Goal: Check status: Check status

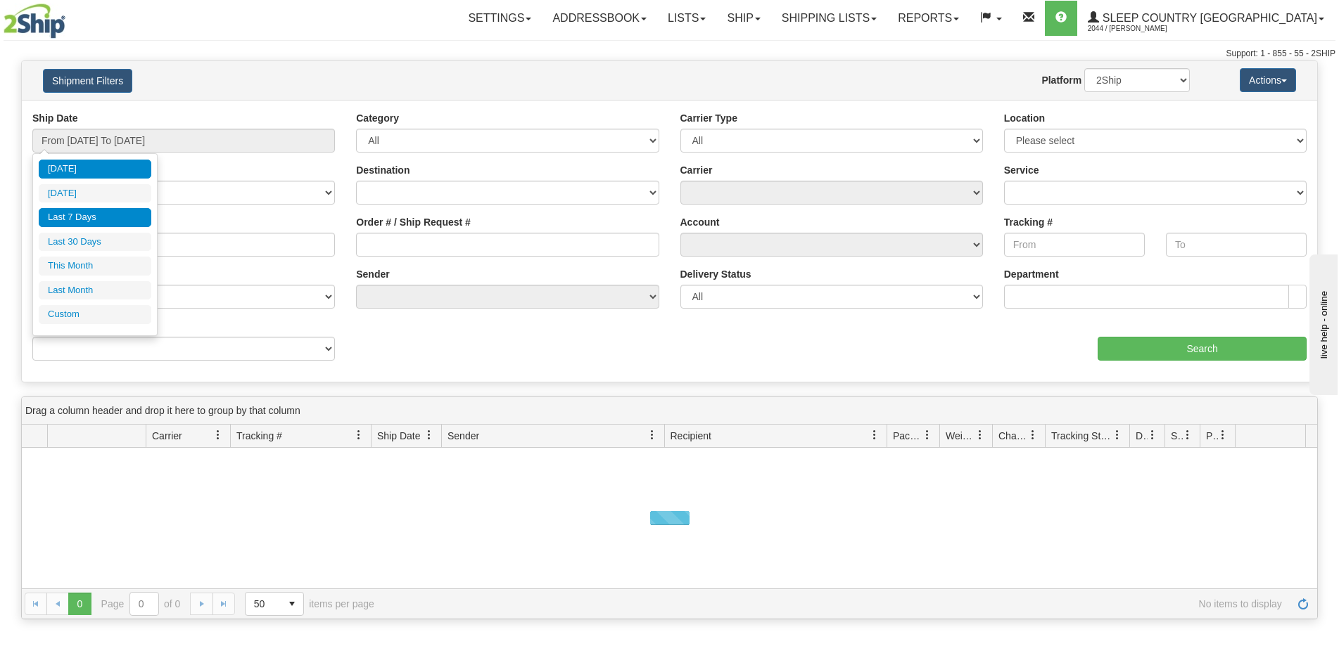
click at [111, 219] on li "Last 7 Days" at bounding box center [95, 217] width 113 height 19
type input "From 09/09/2025 To 09/15/2025"
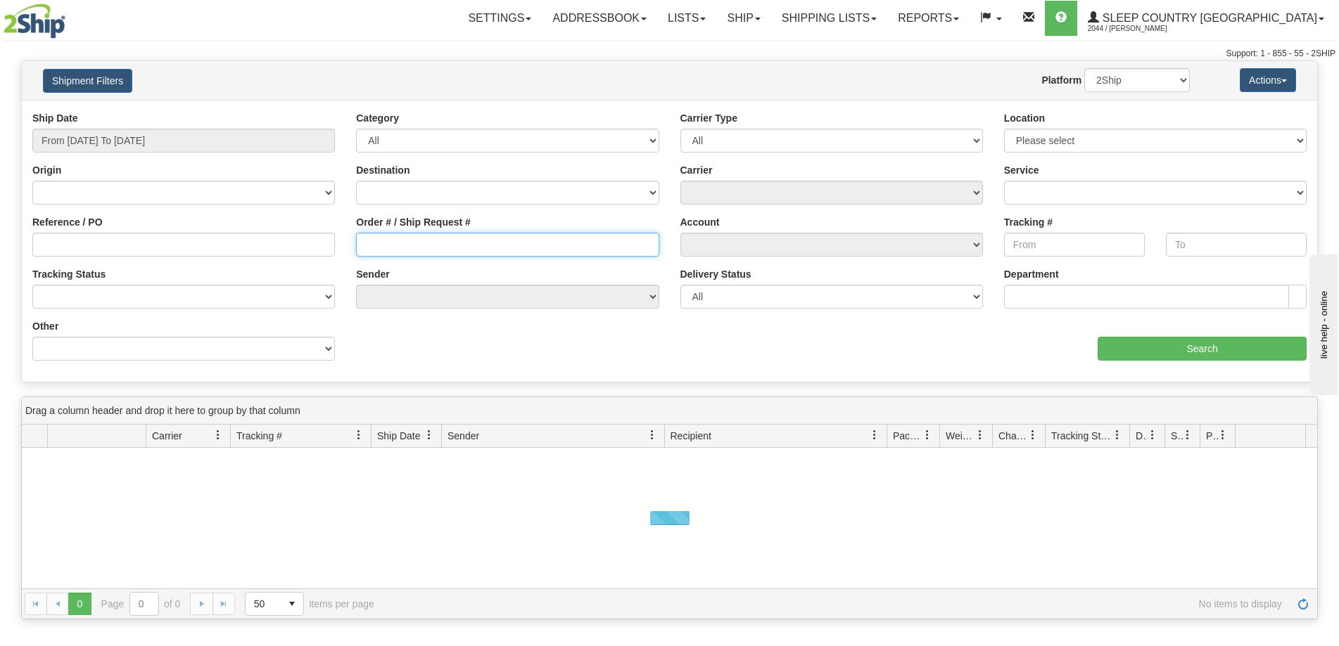
click at [445, 256] on input "Order # / Ship Request #" at bounding box center [507, 245] width 302 height 24
paste input "1054987"
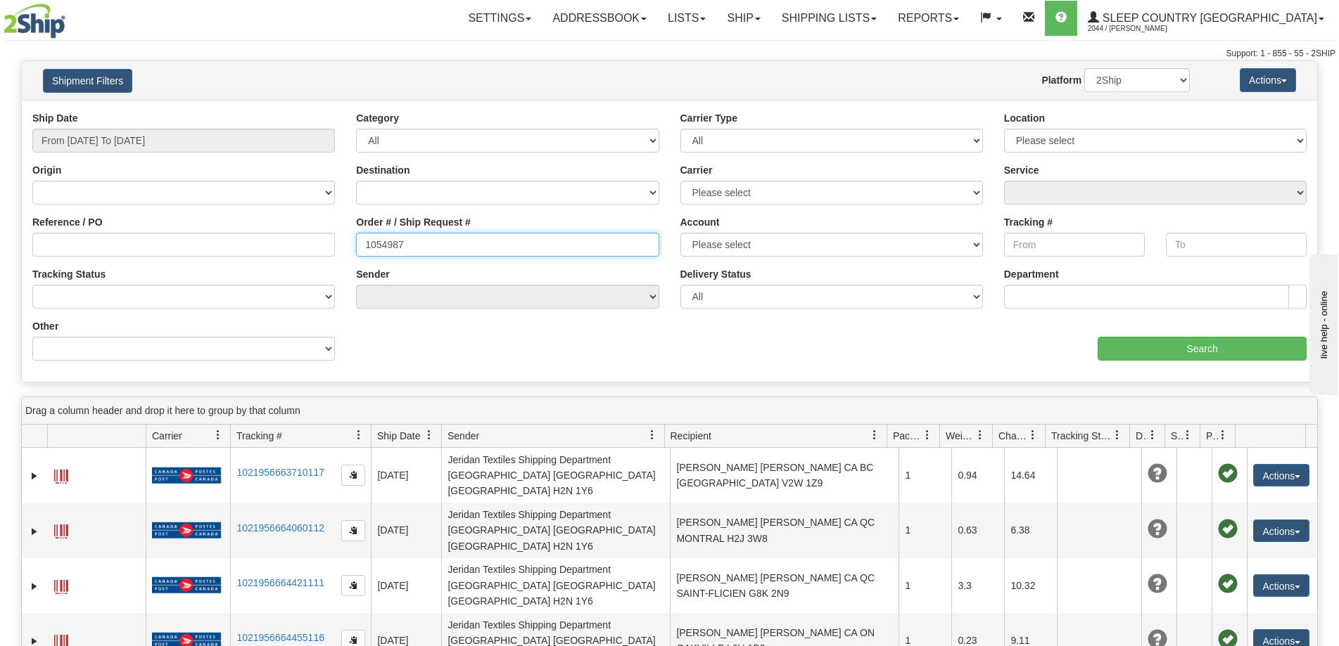
type input "1054987"
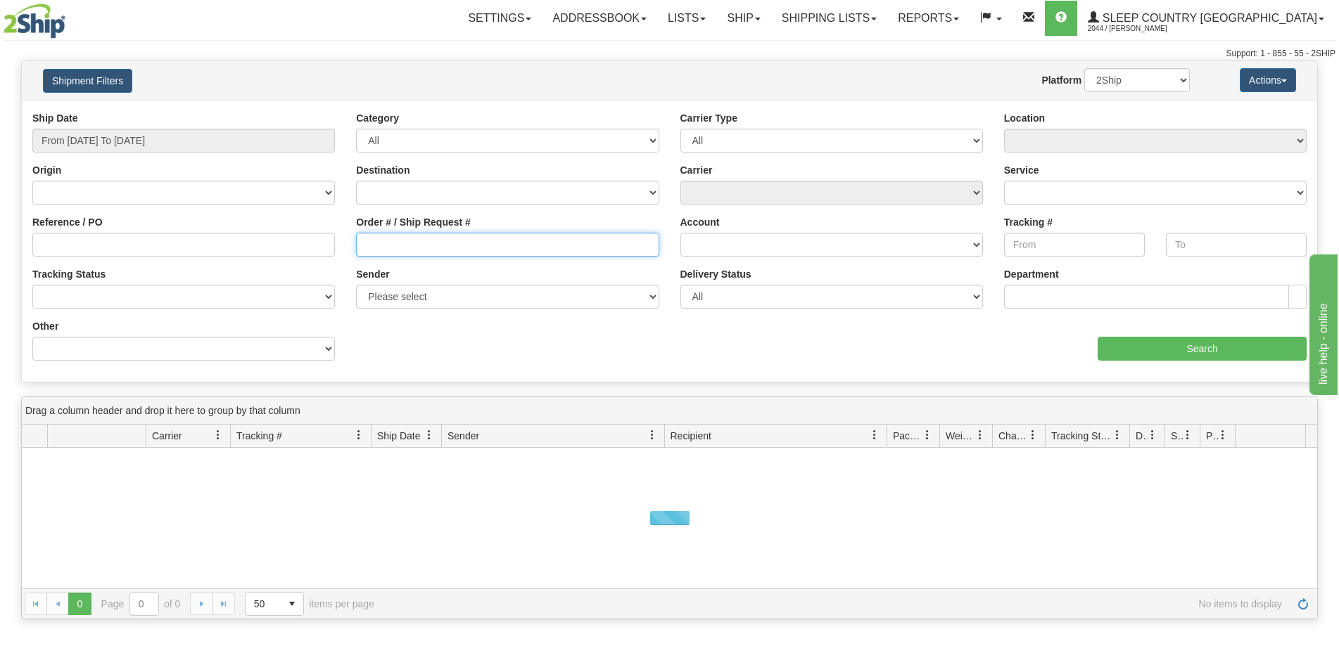
click at [395, 245] on input "Order # / Ship Request #" at bounding box center [507, 245] width 302 height 24
paste input "My order is delivered. Please initiate the return as the web site still says it…"
type input "My order is delivered. Please initiate the return as the web site still says it…"
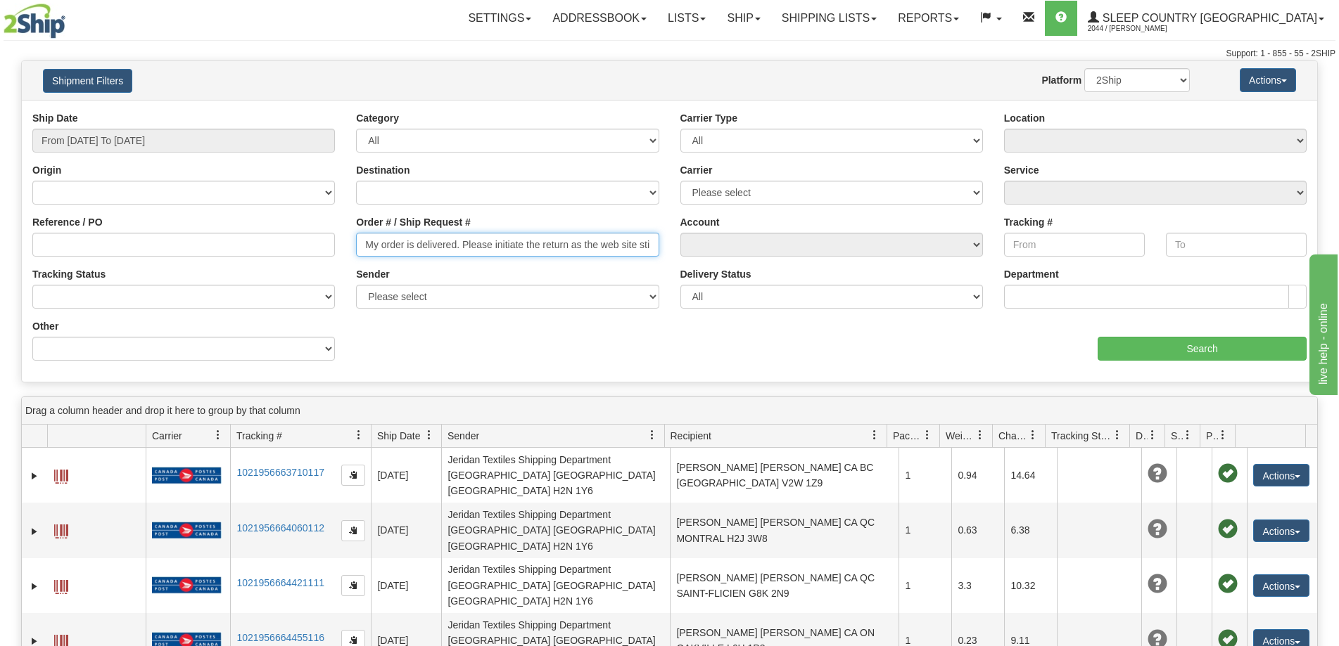
drag, startPoint x: 650, startPoint y: 247, endPoint x: 0, endPoint y: 263, distance: 650.2
click at [0, 263] on div "Please wait... × Confirm Delete Delete Cancel × Confirm Delete Yes No Cancel × …" at bounding box center [669, 488] width 1339 height 857
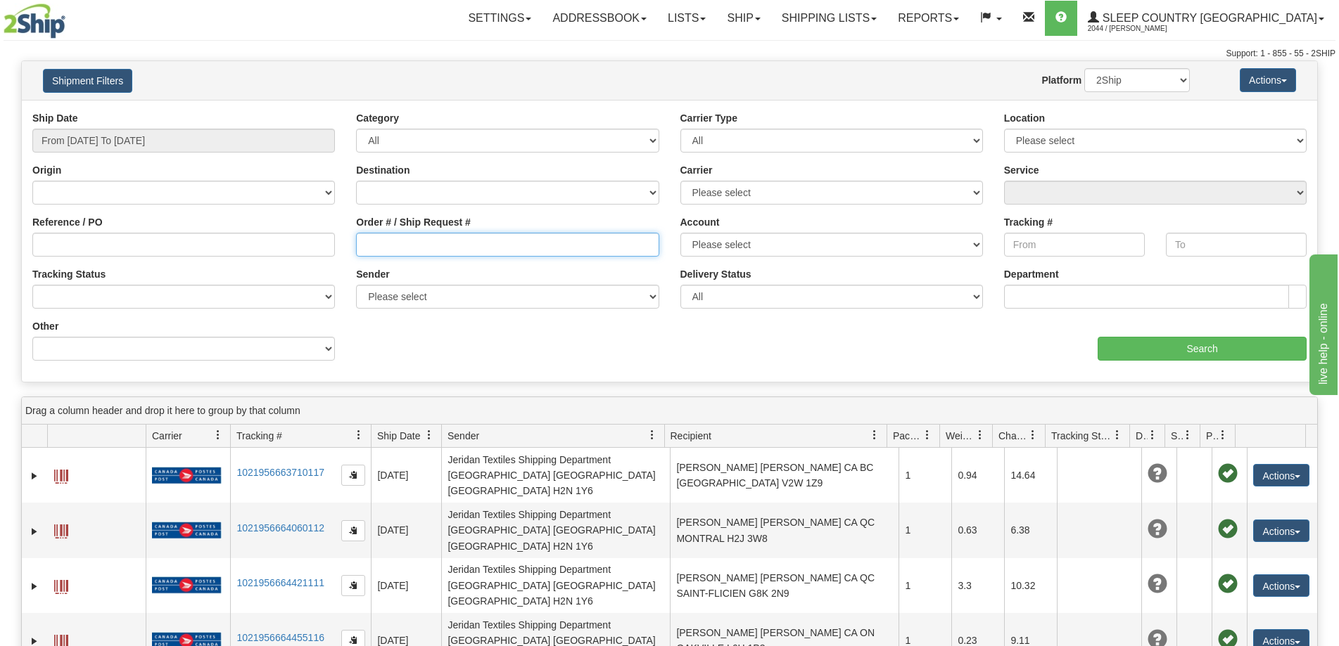
click at [393, 238] on input "Order # / Ship Request #" at bounding box center [507, 245] width 302 height 24
paste input "9000I036332"
type input "9000I036332"
click at [139, 134] on input "From [DATE] To [DATE]" at bounding box center [183, 141] width 302 height 24
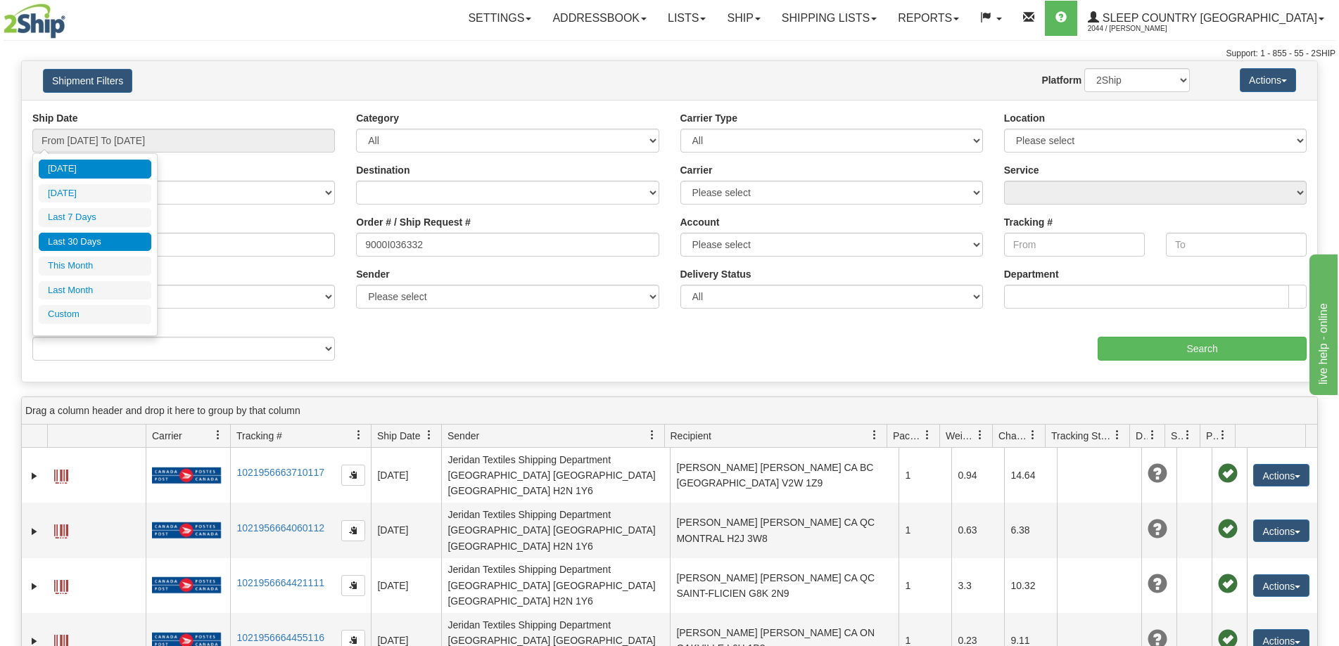
click at [108, 236] on li "Last 30 Days" at bounding box center [95, 242] width 113 height 19
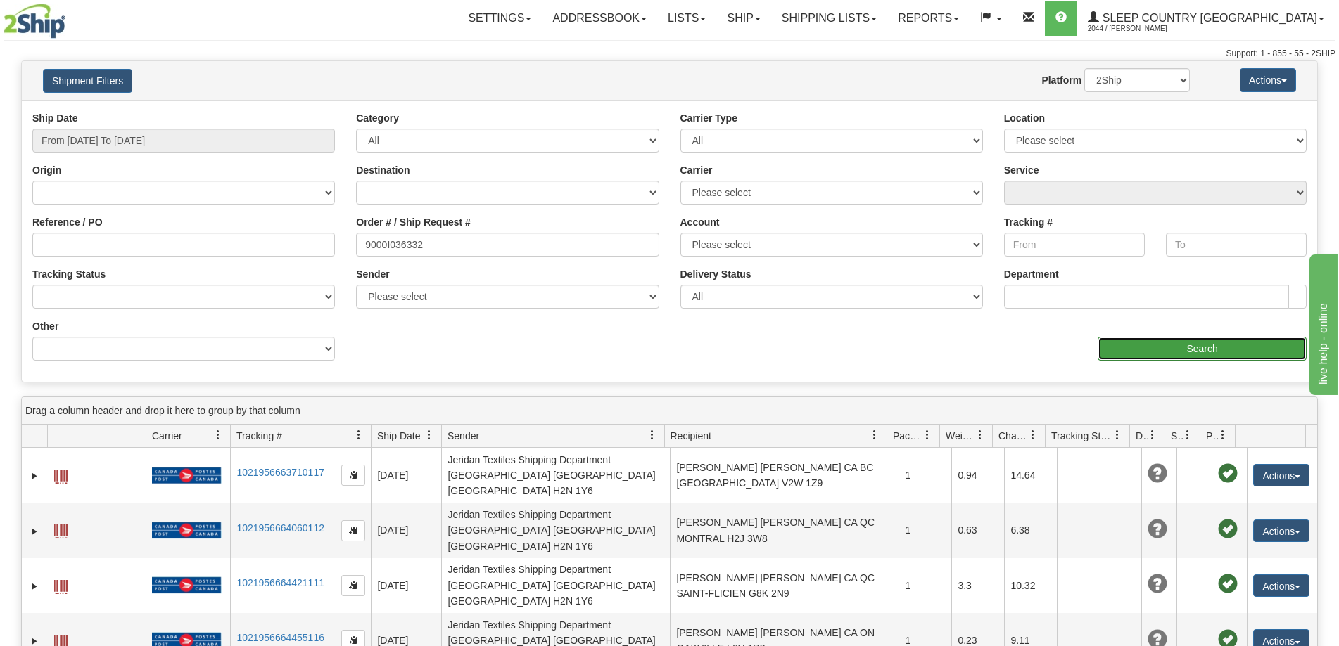
click at [1171, 356] on input "Search" at bounding box center [1201, 349] width 209 height 24
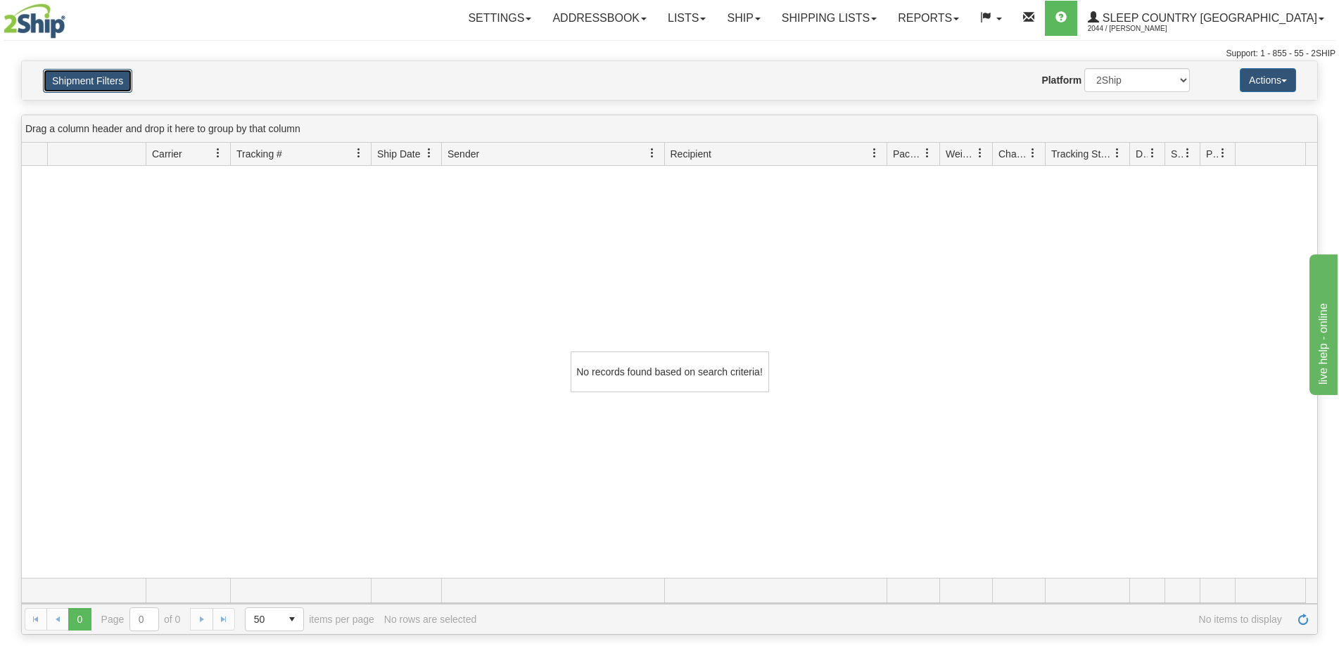
click at [89, 89] on button "Shipment Filters" at bounding box center [87, 81] width 89 height 24
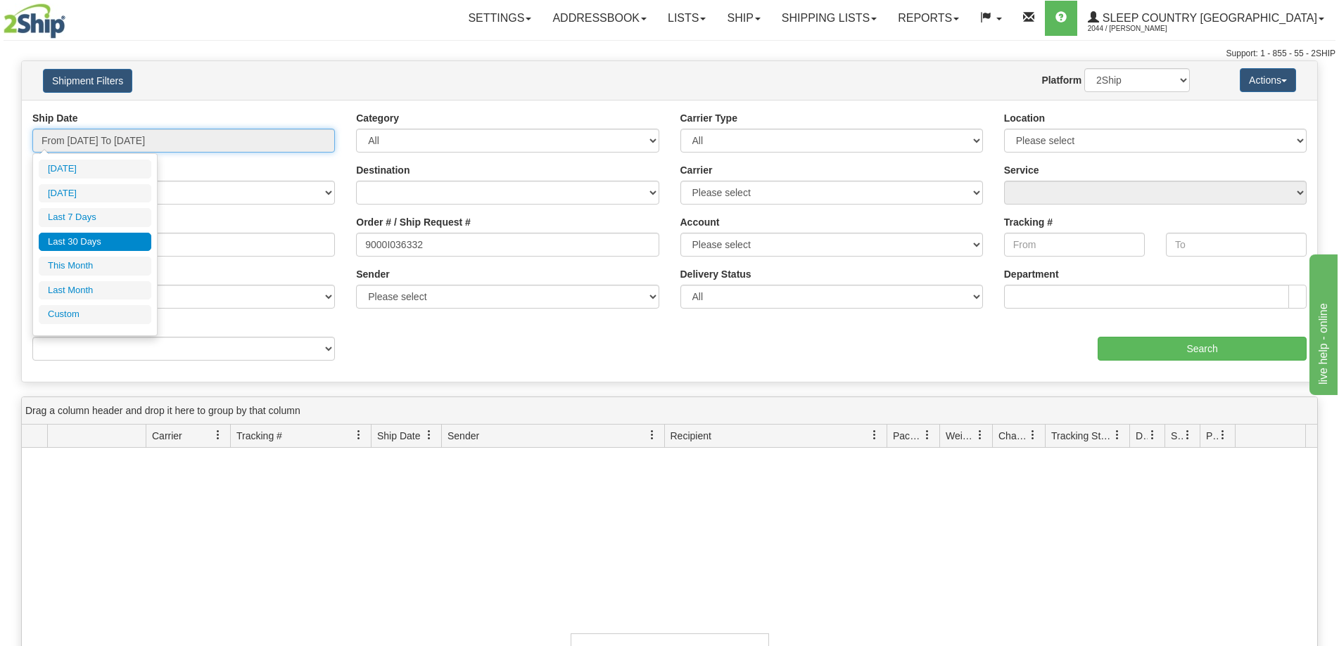
click at [91, 144] on input "From [DATE] To [DATE]" at bounding box center [183, 141] width 302 height 24
click at [72, 260] on li "This Month" at bounding box center [95, 266] width 113 height 19
type input "From [DATE] To [DATE]"
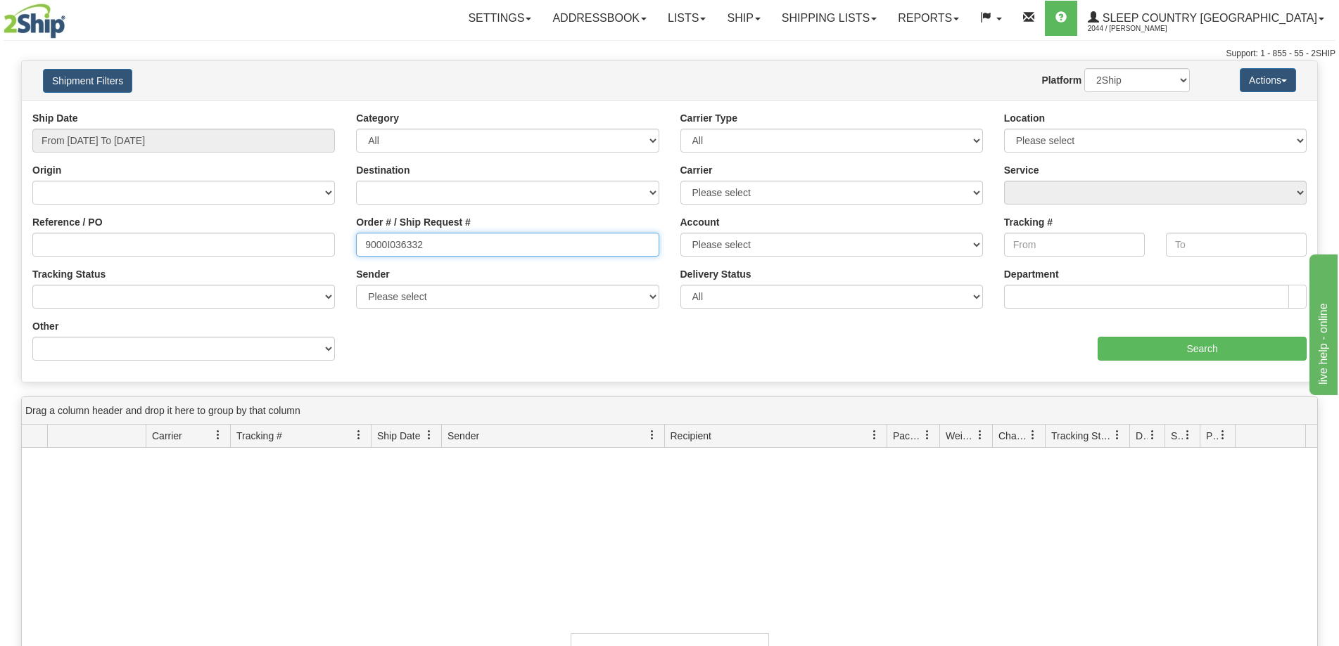
click at [367, 250] on input "9000I036332" at bounding box center [507, 245] width 302 height 24
click at [445, 236] on input "9000I036332" at bounding box center [507, 245] width 302 height 24
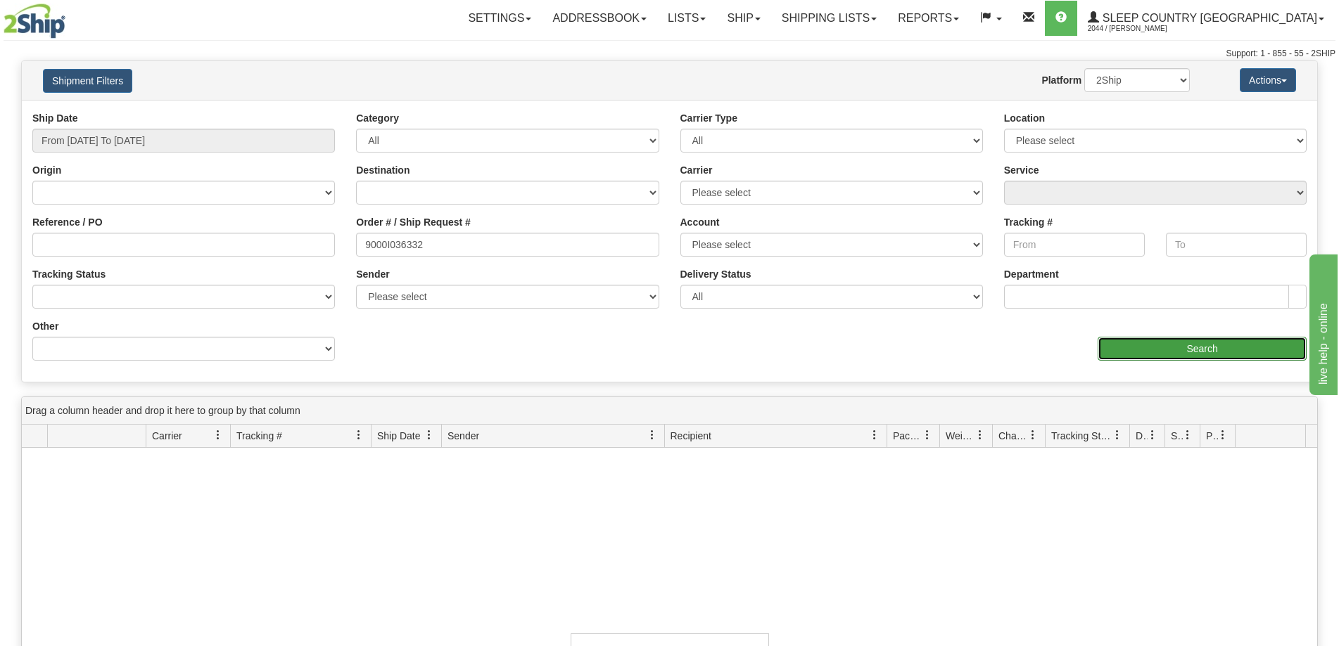
click at [1170, 337] on input "Search" at bounding box center [1201, 349] width 209 height 24
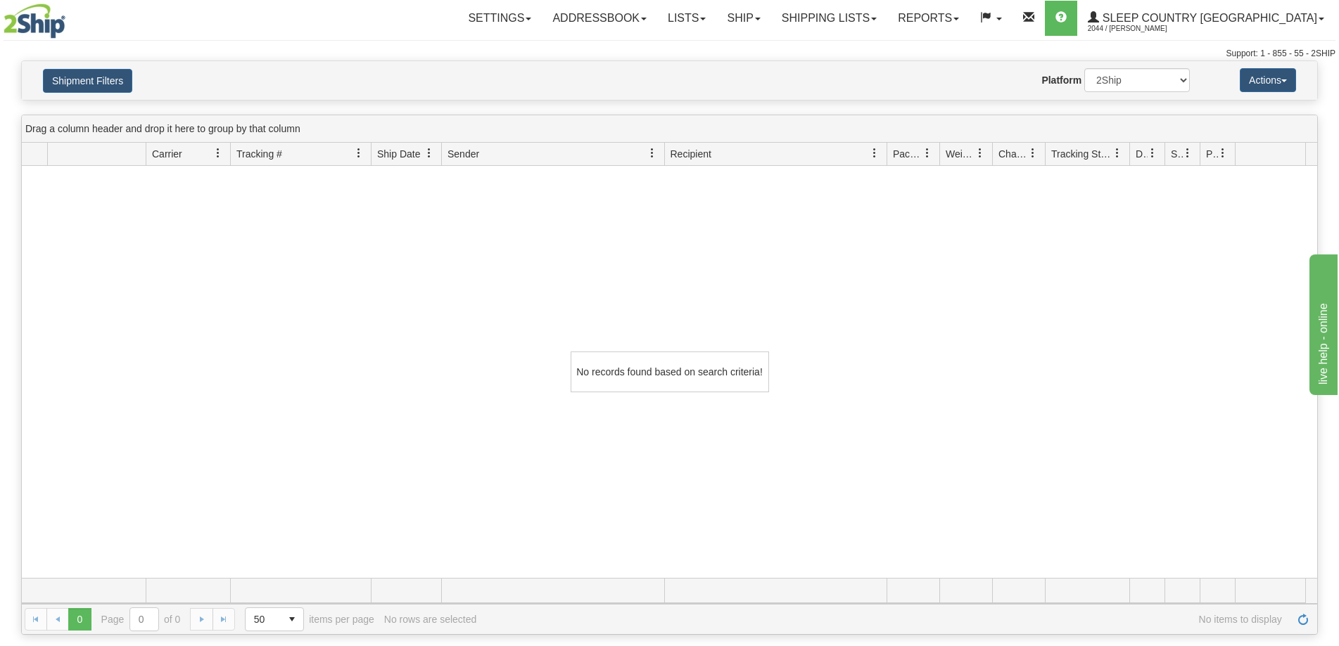
click at [81, 295] on div "No records found based on search criteria!" at bounding box center [669, 372] width 1295 height 412
drag, startPoint x: 143, startPoint y: 254, endPoint x: 167, endPoint y: 181, distance: 76.3
click at [152, 234] on div "No records found based on search criteria!" at bounding box center [669, 372] width 1295 height 412
